Goal: Task Accomplishment & Management: Use online tool/utility

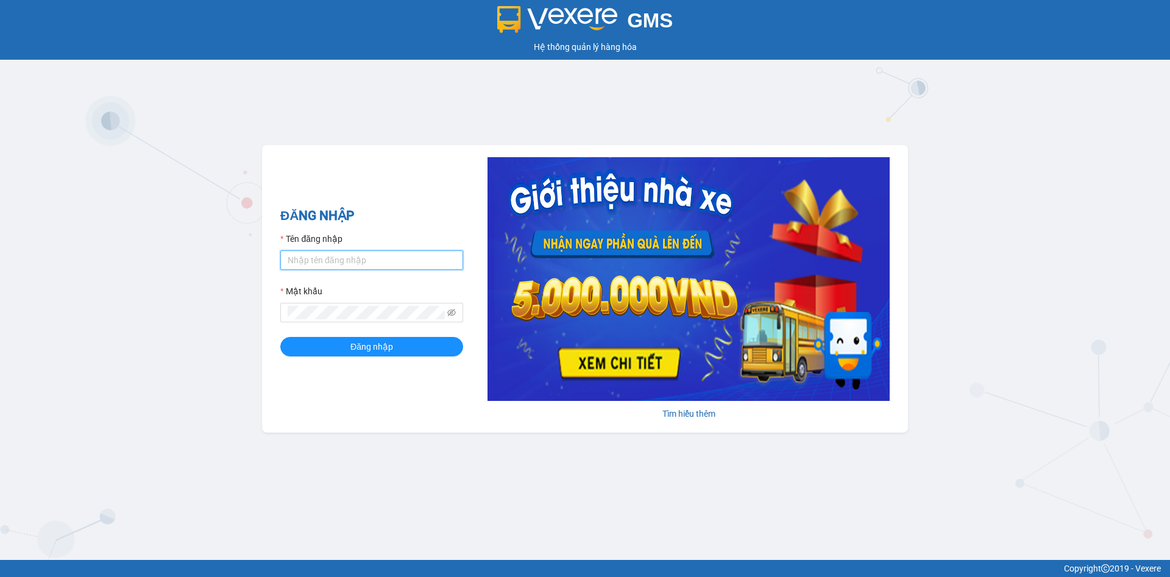
click at [351, 252] on input "Tên đăng nhập" at bounding box center [371, 259] width 183 height 19
type input "truongphucuong.vxr"
click at [386, 270] on form "Tên đăng nhập truongphucuong.vxr Mật khẩu Đăng nhập" at bounding box center [371, 294] width 183 height 124
click at [386, 269] on input "truongphucuong.vxr" at bounding box center [371, 259] width 183 height 19
drag, startPoint x: 386, startPoint y: 267, endPoint x: 380, endPoint y: 269, distance: 6.4
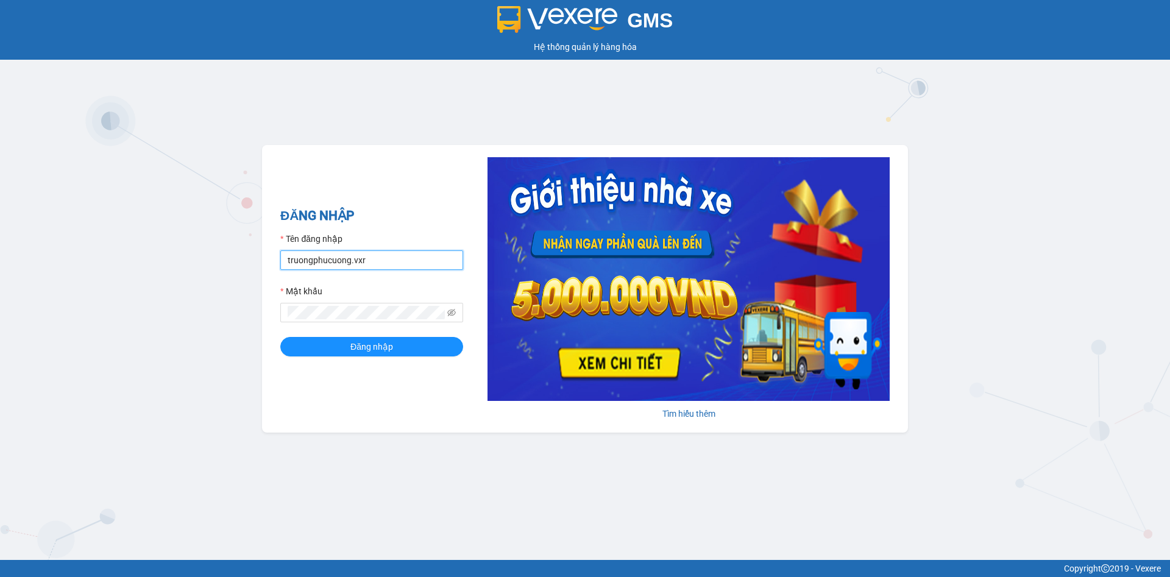
click at [386, 267] on input "truongphucuong.vxr" at bounding box center [371, 259] width 183 height 19
click at [380, 269] on input "truongphucuong.vxr" at bounding box center [371, 259] width 183 height 19
click at [396, 187] on div "ĐĂNG NHẬP Tên đăng nhập truongphucuong.vxr Mật khẩu Đăng nhập Tìm hiểu thêm" at bounding box center [585, 289] width 646 height 288
click at [388, 264] on input "truongphucuong.vxr" at bounding box center [371, 259] width 183 height 19
click at [378, 346] on span "Đăng nhập" at bounding box center [371, 346] width 43 height 13
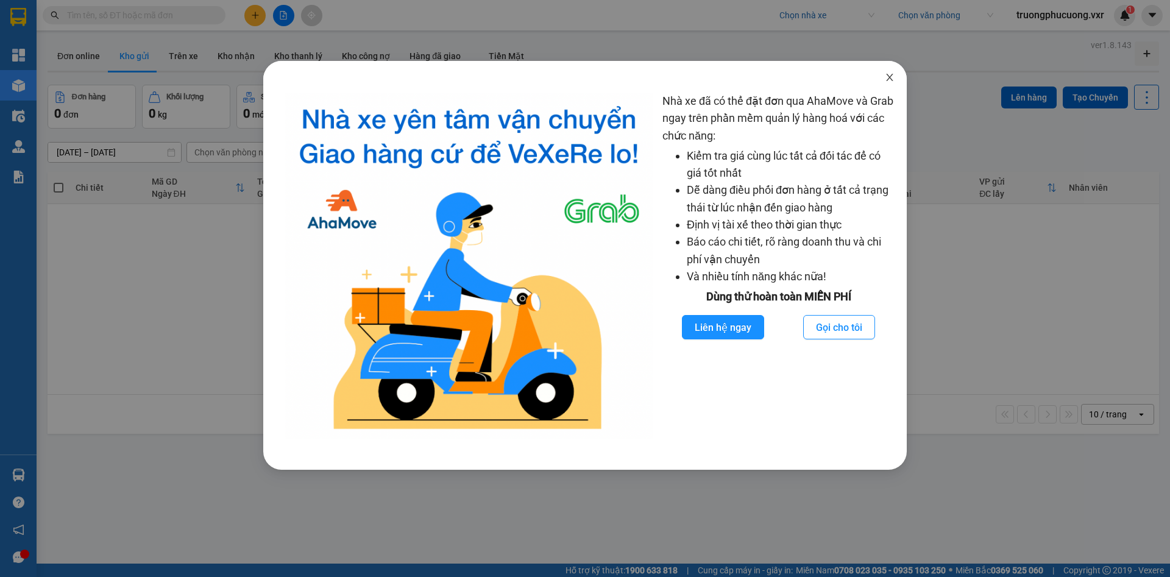
click at [894, 72] on span "Close" at bounding box center [889, 78] width 34 height 34
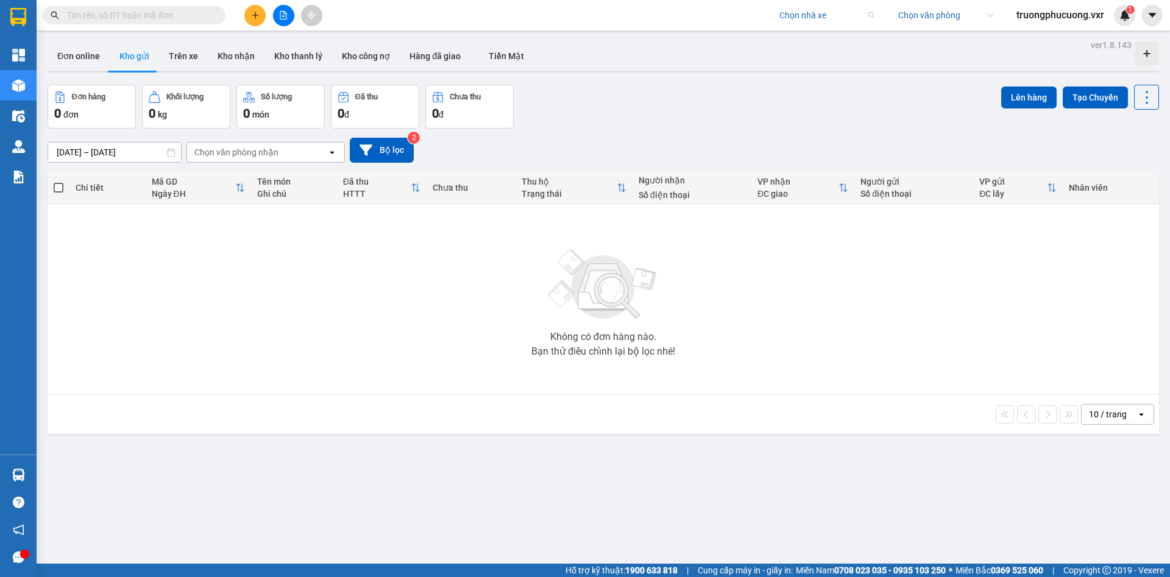
click at [806, 19] on input "search" at bounding box center [822, 15] width 87 height 18
type input "kim liên"
click at [799, 34] on div "Kim Liên (Đà Nẵng)" at bounding box center [853, 39] width 155 height 13
